Goal: Task Accomplishment & Management: Manage account settings

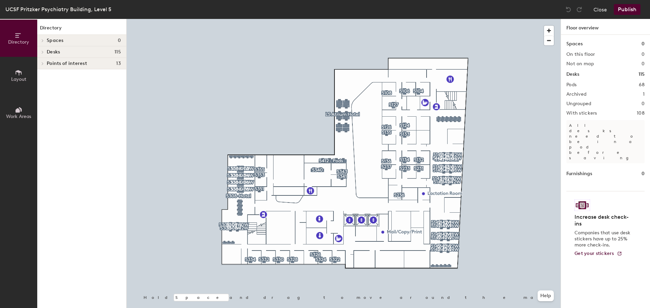
click at [224, 19] on div at bounding box center [344, 19] width 434 height 0
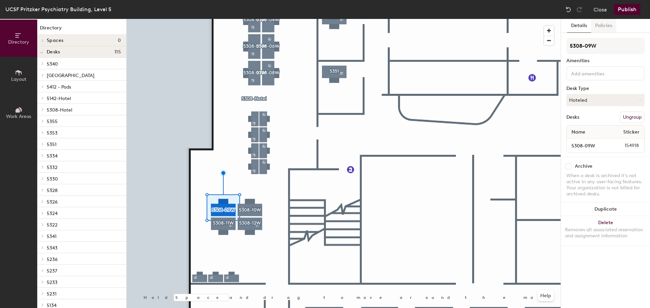
click at [604, 24] on button "Policies" at bounding box center [603, 26] width 25 height 14
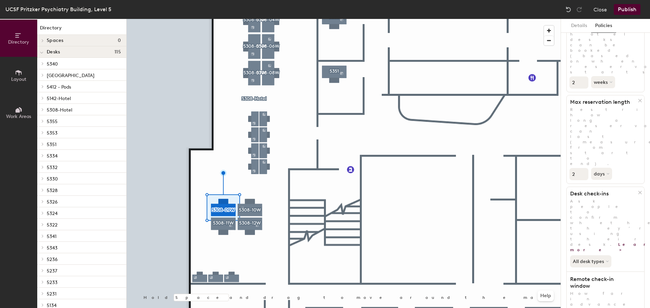
scroll to position [68, 0]
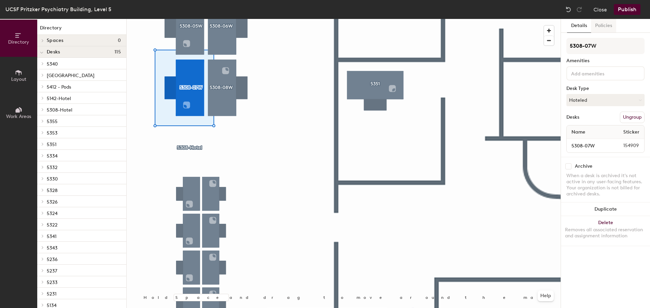
click at [606, 26] on button "Policies" at bounding box center [603, 26] width 25 height 14
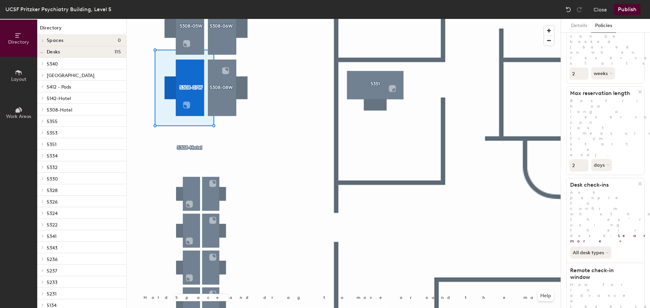
click at [629, 9] on button "Publish" at bounding box center [626, 9] width 27 height 11
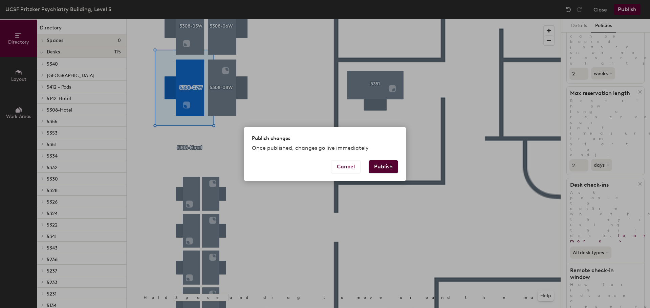
click at [388, 167] on button "Publish" at bounding box center [382, 166] width 29 height 13
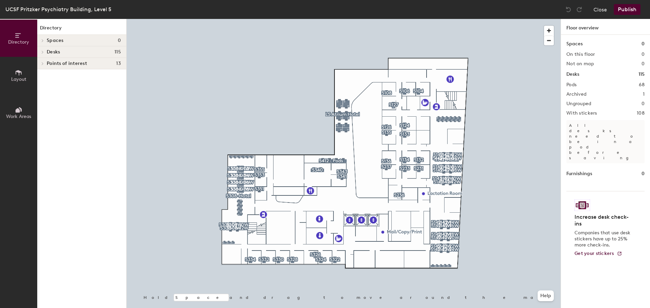
click at [251, 19] on div at bounding box center [344, 19] width 434 height 0
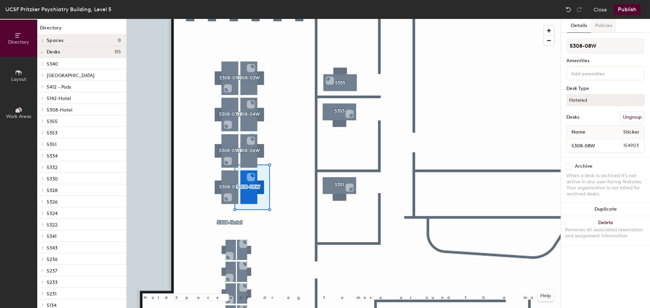
click at [605, 25] on button "Policies" at bounding box center [603, 26] width 25 height 14
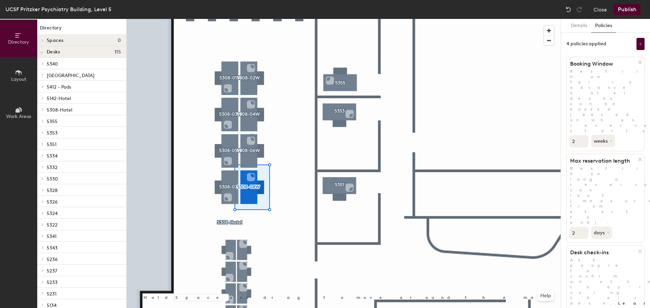
scroll to position [68, 0]
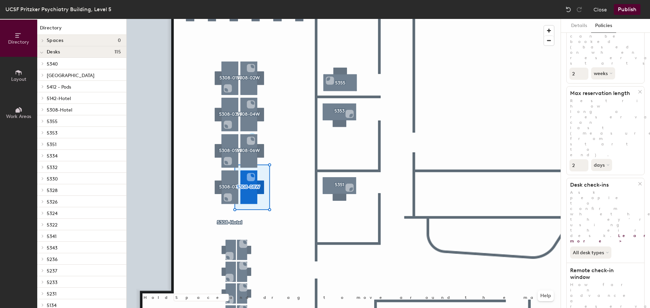
click at [625, 9] on button "Publish" at bounding box center [626, 9] width 27 height 11
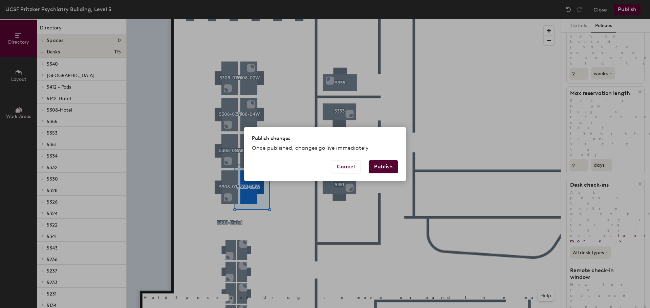
click at [383, 166] on button "Publish" at bounding box center [382, 166] width 29 height 13
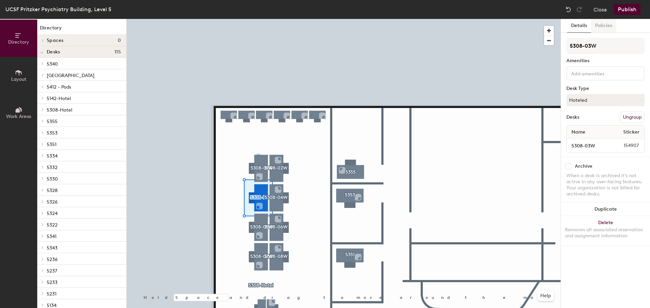
click at [606, 27] on button "Policies" at bounding box center [603, 26] width 25 height 14
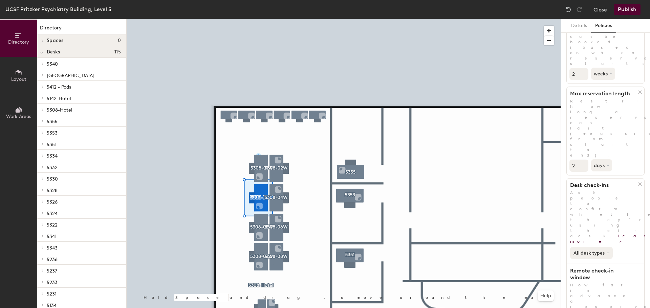
scroll to position [68, 0]
click at [623, 8] on button "Publish" at bounding box center [626, 9] width 27 height 11
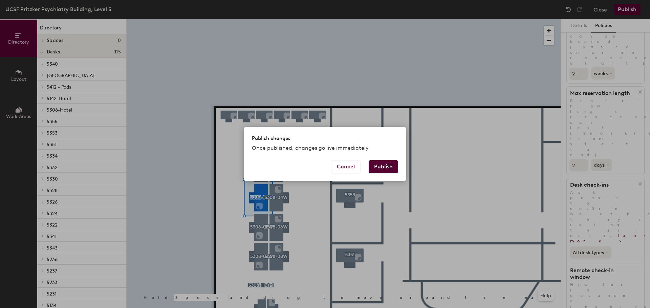
click at [388, 165] on button "Publish" at bounding box center [382, 166] width 29 height 13
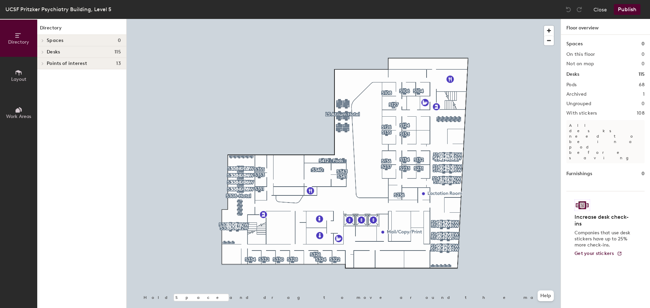
click at [383, 19] on div at bounding box center [344, 19] width 434 height 0
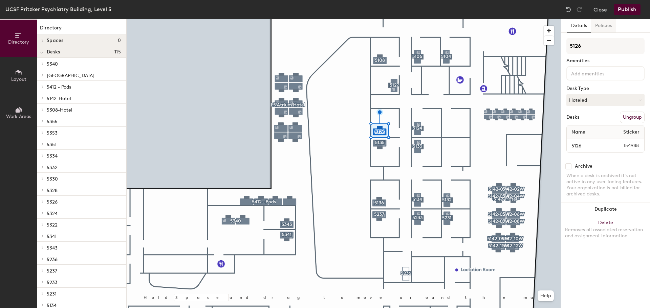
click at [607, 26] on button "Policies" at bounding box center [603, 26] width 25 height 14
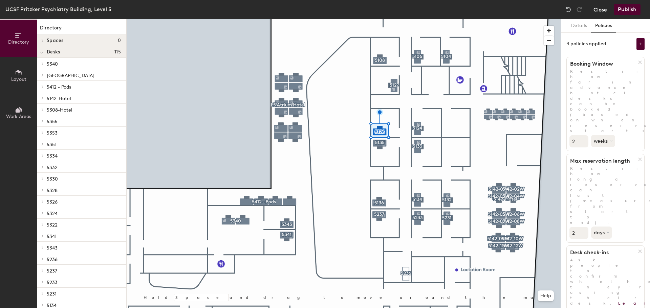
click at [595, 7] on button "Close" at bounding box center [600, 9] width 14 height 11
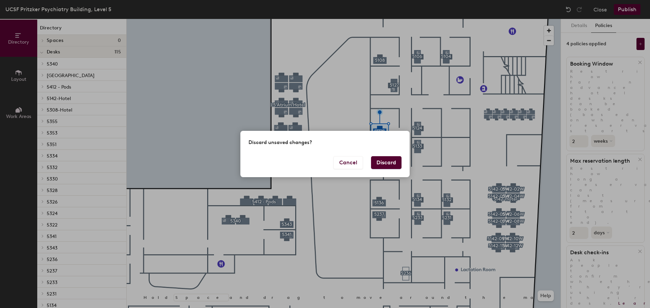
click at [382, 164] on button "Discard" at bounding box center [386, 162] width 30 height 13
